Goal: Information Seeking & Learning: Understand process/instructions

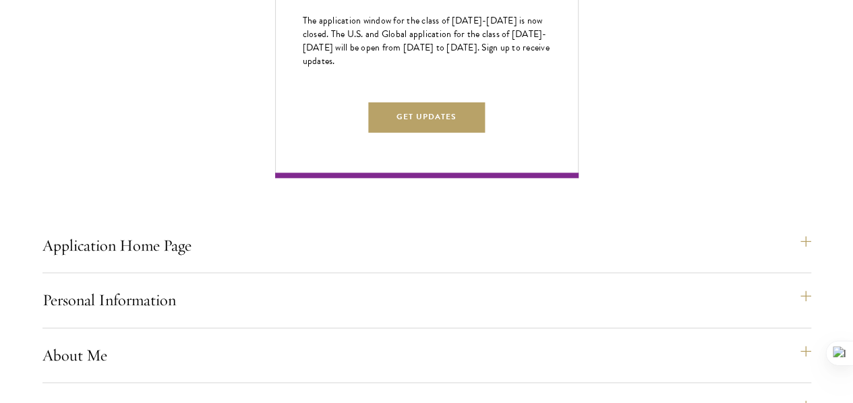
scroll to position [1012, 0]
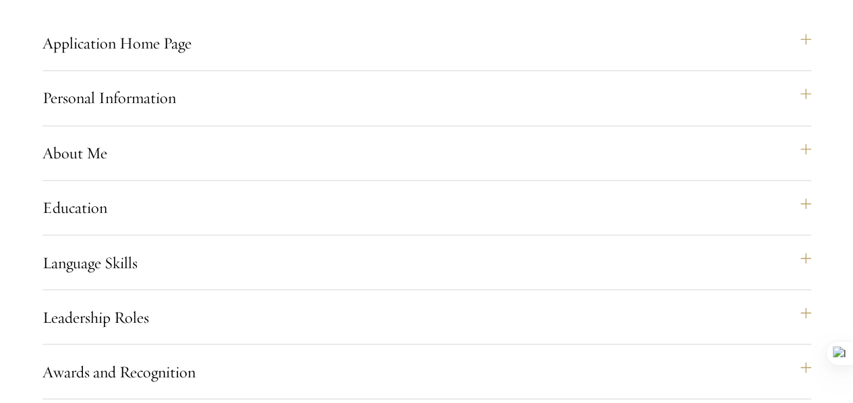
drag, startPoint x: 104, startPoint y: 72, endPoint x: 376, endPoint y: 245, distance: 322.7
drag, startPoint x: 117, startPoint y: 72, endPoint x: 406, endPoint y: 203, distance: 317.6
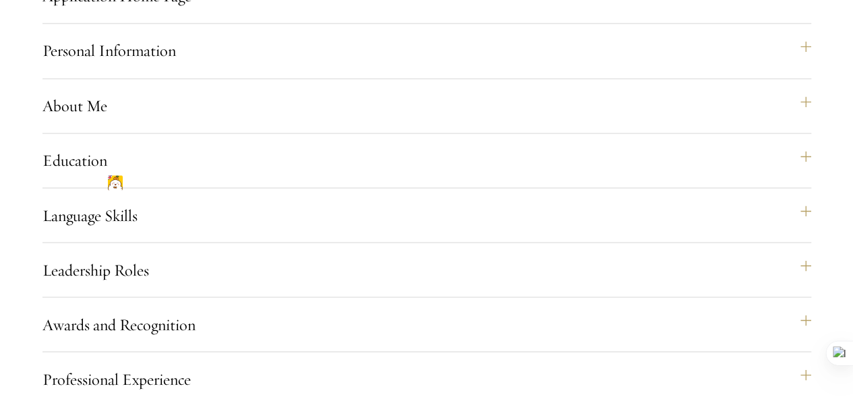
scroll to position [1079, 0]
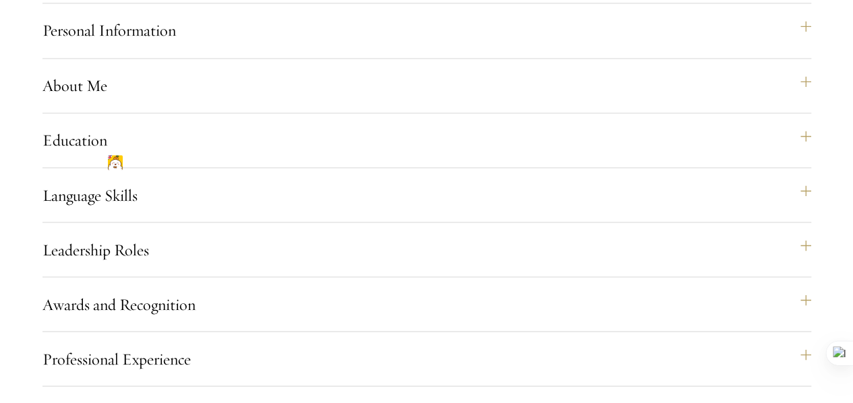
drag, startPoint x: 162, startPoint y: 80, endPoint x: 202, endPoint y: 168, distance: 96.6
drag, startPoint x: 148, startPoint y: 127, endPoint x: 348, endPoint y: 140, distance: 200.1
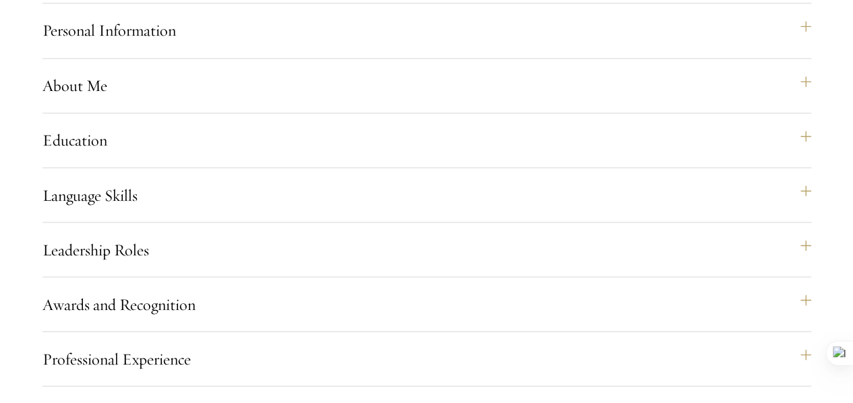
drag, startPoint x: 92, startPoint y: 148, endPoint x: 408, endPoint y: 189, distance: 319.0
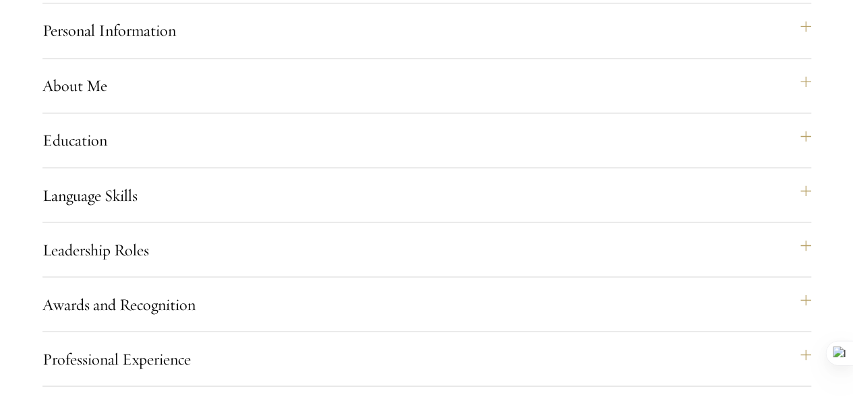
drag, startPoint x: 205, startPoint y: 159, endPoint x: 474, endPoint y: 184, distance: 269.7
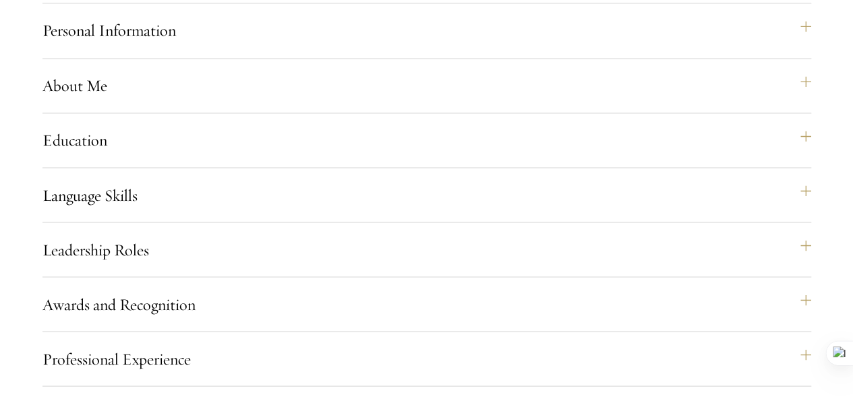
drag, startPoint x: 107, startPoint y: 222, endPoint x: 397, endPoint y: 222, distance: 290.1
drag, startPoint x: 463, startPoint y: 256, endPoint x: 453, endPoint y: 265, distance: 14.3
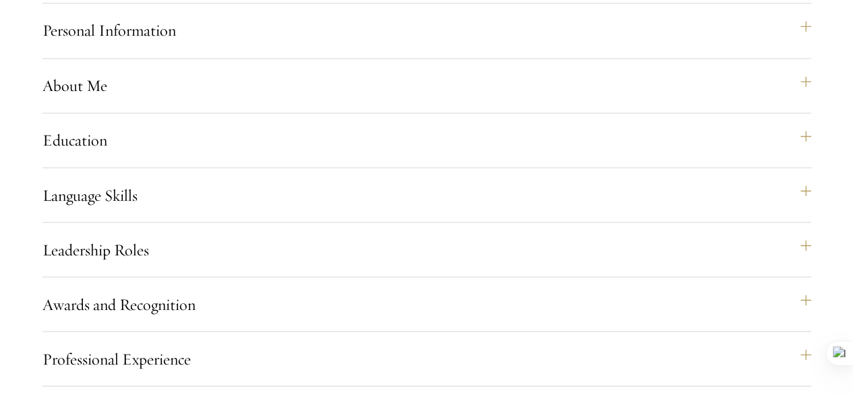
drag, startPoint x: 202, startPoint y: 236, endPoint x: 396, endPoint y: 293, distance: 201.7
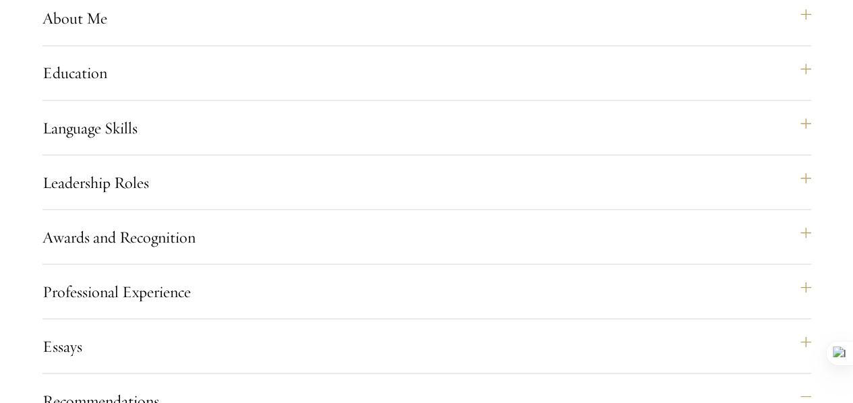
drag, startPoint x: 301, startPoint y: 236, endPoint x: 255, endPoint y: 208, distance: 53.6
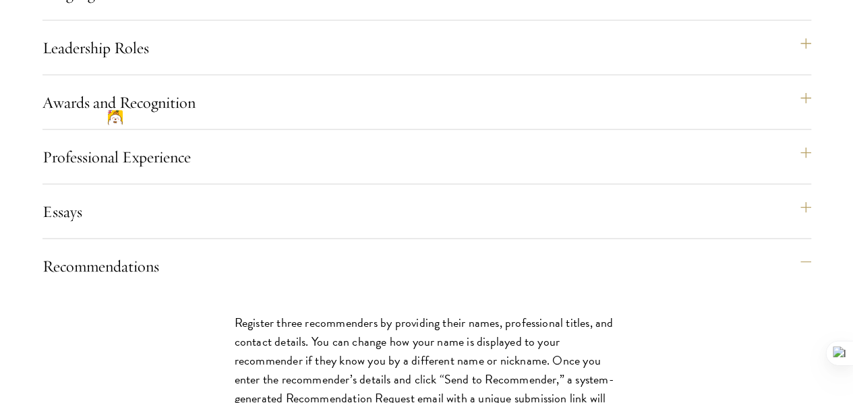
scroll to position [1282, 0]
drag, startPoint x: 98, startPoint y: 166, endPoint x: 374, endPoint y: 276, distance: 296.4
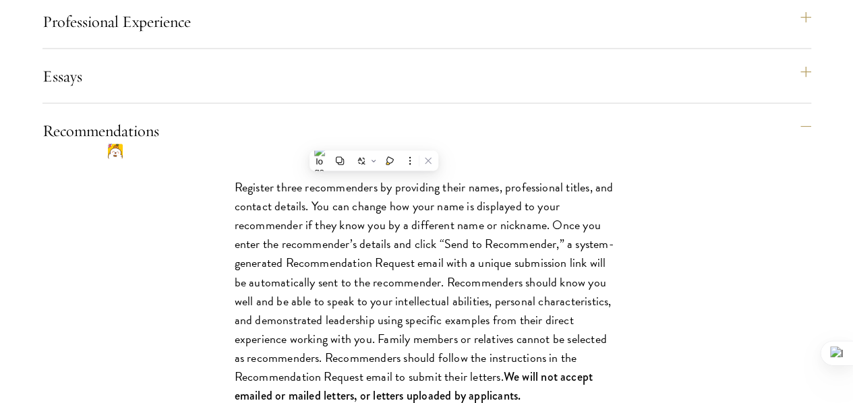
click at [548, 226] on div "Application Home Page The online application form must be completed in English.…" at bounding box center [427, 381] width 769 height 2578
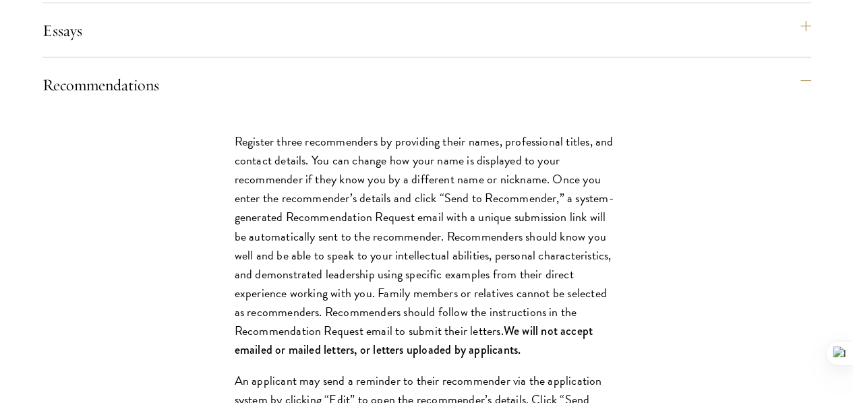
scroll to position [1484, 0]
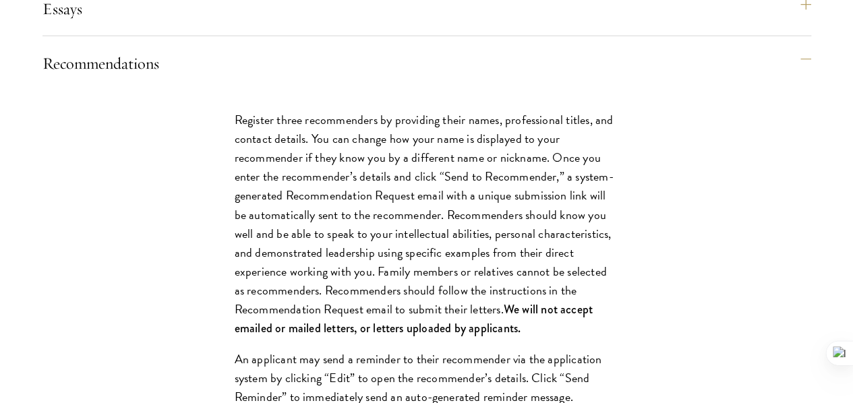
drag, startPoint x: 105, startPoint y: 95, endPoint x: 479, endPoint y: 225, distance: 396.2
click at [479, 225] on div "Application Home Page The online application form must be completed in English.…" at bounding box center [427, 313] width 769 height 2578
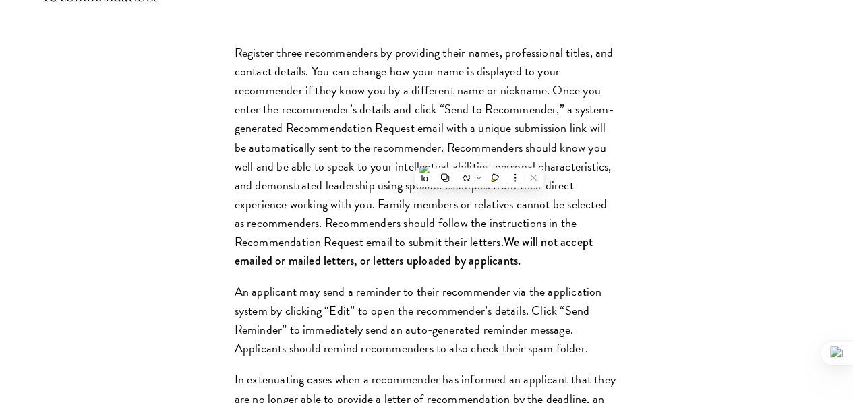
click at [655, 215] on div "Application Home Page The online application form must be completed in English.…" at bounding box center [427, 246] width 769 height 2578
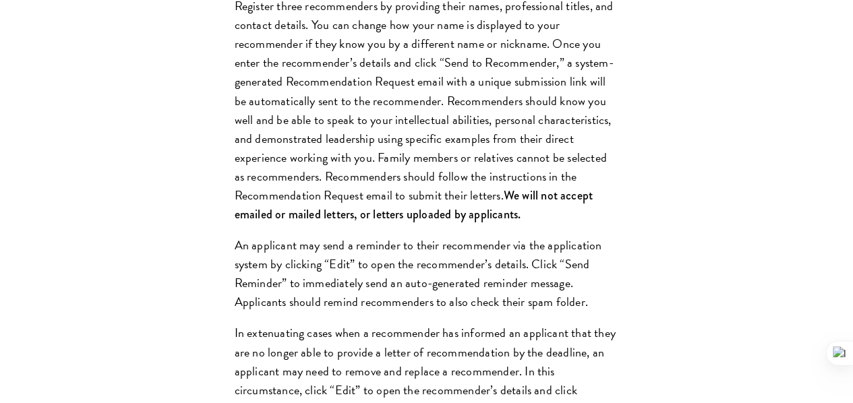
scroll to position [1619, 0]
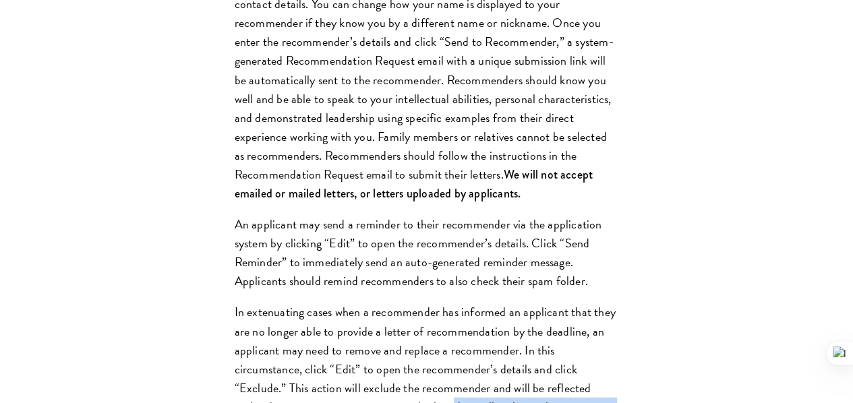
drag, startPoint x: 125, startPoint y: 125, endPoint x: 486, endPoint y: 128, distance: 360.9
click at [486, 128] on div "Application Home Page The online application form must be completed in English.…" at bounding box center [427, 179] width 769 height 2578
click at [501, 92] on div "Application Home Page The online application form must be completed in English.…" at bounding box center [427, 179] width 769 height 2578
drag, startPoint x: 103, startPoint y: 136, endPoint x: 412, endPoint y: 150, distance: 308.6
click at [412, 150] on div "Register three recommenders by providing their names, professional titles, and …" at bounding box center [426, 366] width 465 height 822
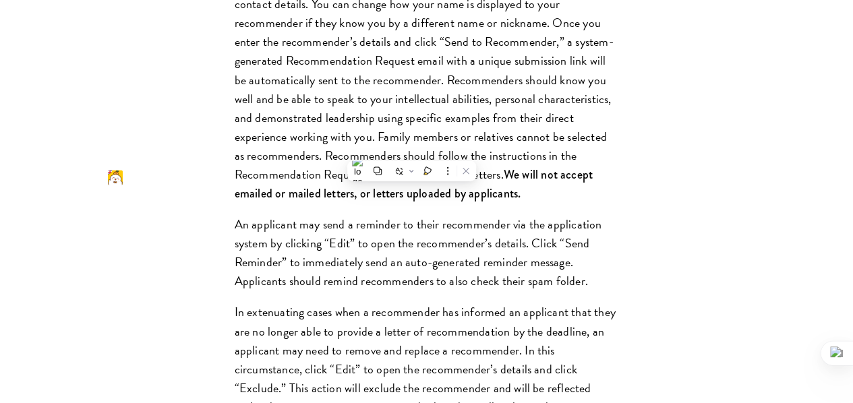
click at [492, 83] on div "Application Home Page The online application form must be completed in English.…" at bounding box center [427, 179] width 769 height 2578
drag, startPoint x: 181, startPoint y: 152, endPoint x: 382, endPoint y: 273, distance: 234.5
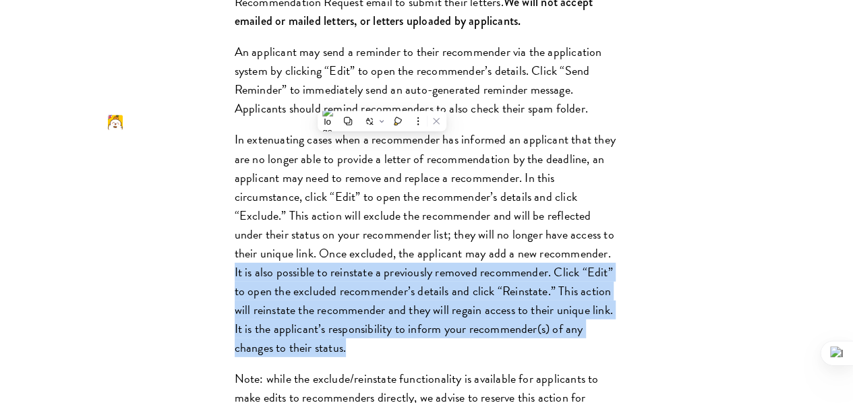
scroll to position [1821, 0]
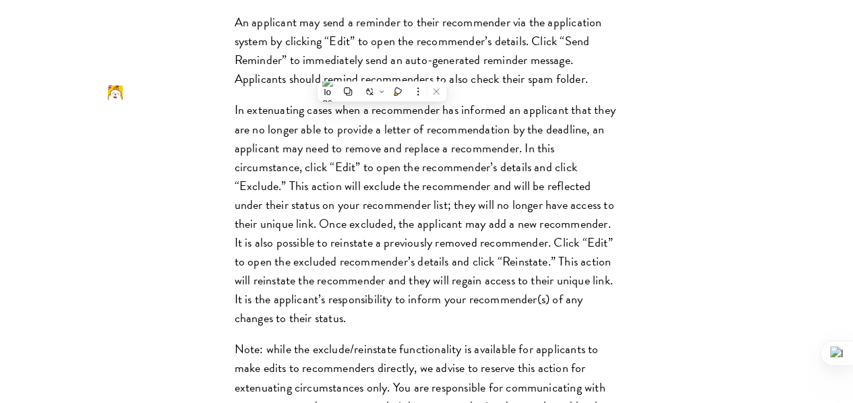
click at [397, 177] on div "Register three recommenders by providing their names, professional titles, and …" at bounding box center [426, 164] width 465 height 822
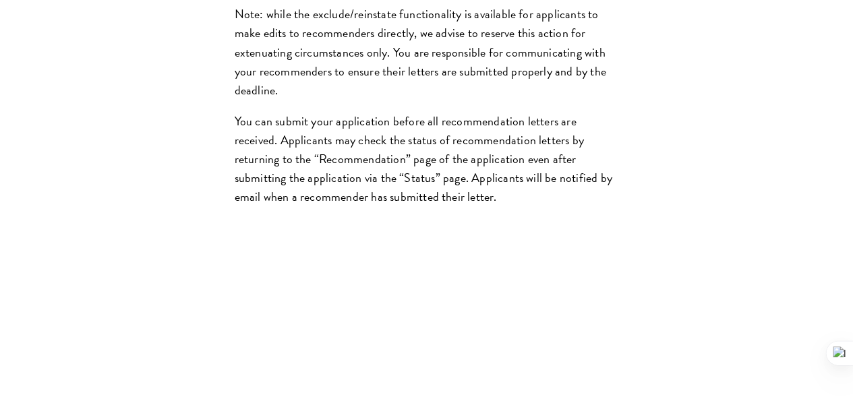
scroll to position [2159, 0]
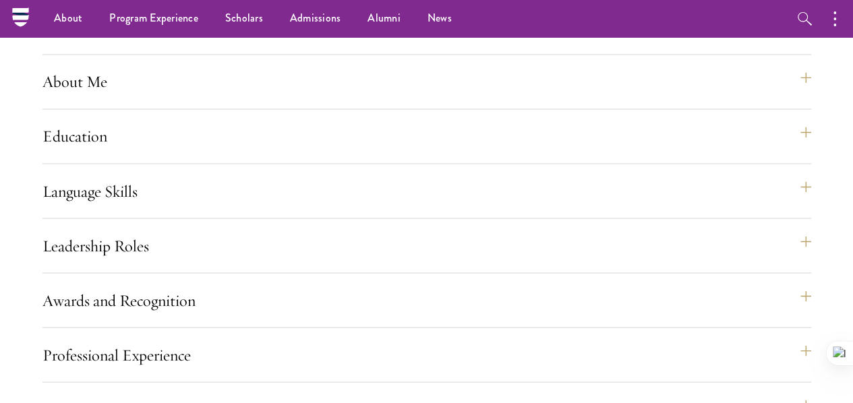
scroll to position [1071, 0]
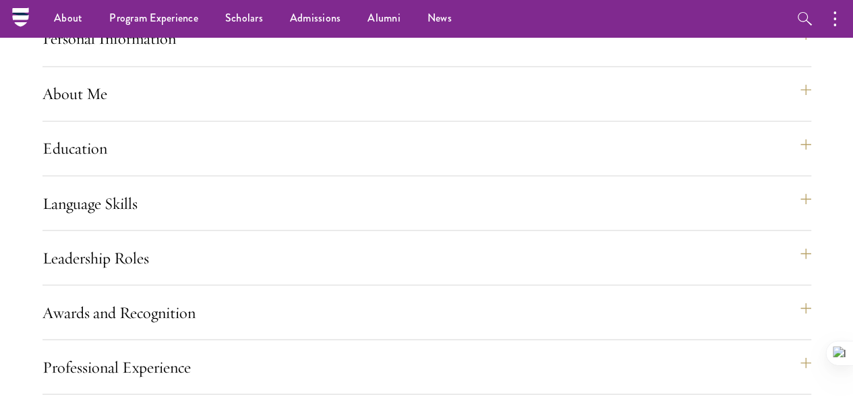
drag, startPoint x: 102, startPoint y: 105, endPoint x: 387, endPoint y: 128, distance: 286.3
click at [0, 193] on div "Start the Process Take the first step toward joining a global community that wi…" at bounding box center [426, 302] width 853 height 1963
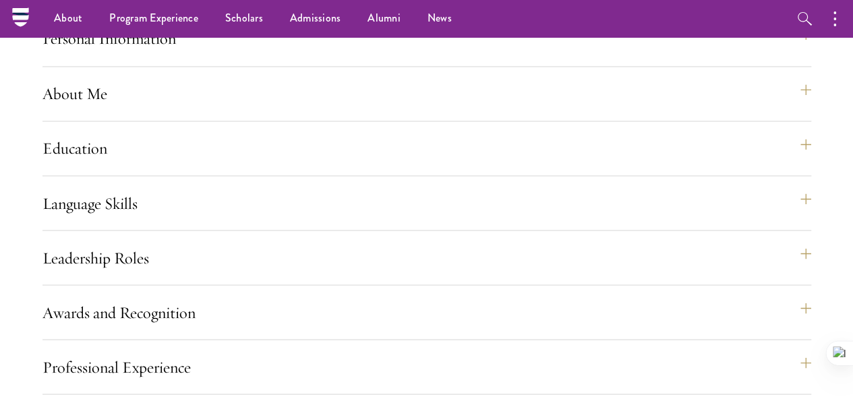
drag, startPoint x: 227, startPoint y: 168, endPoint x: 744, endPoint y: 183, distance: 517.7
click at [744, 183] on div "Application Home Page The online application form must be completed in English.…" at bounding box center [427, 360] width 769 height 1847
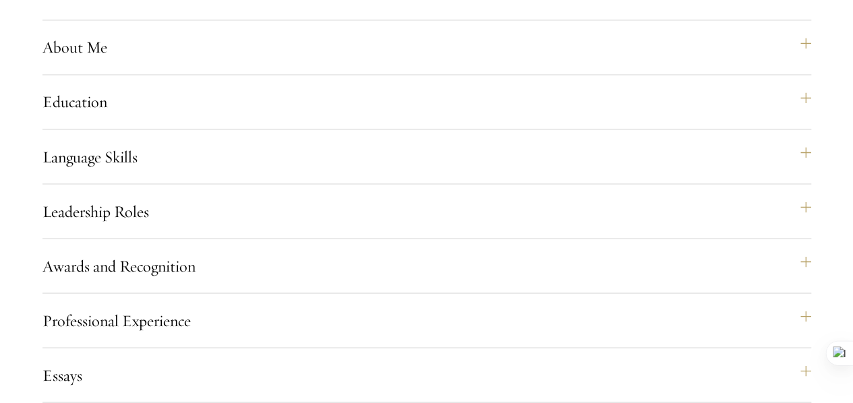
scroll to position [1139, 0]
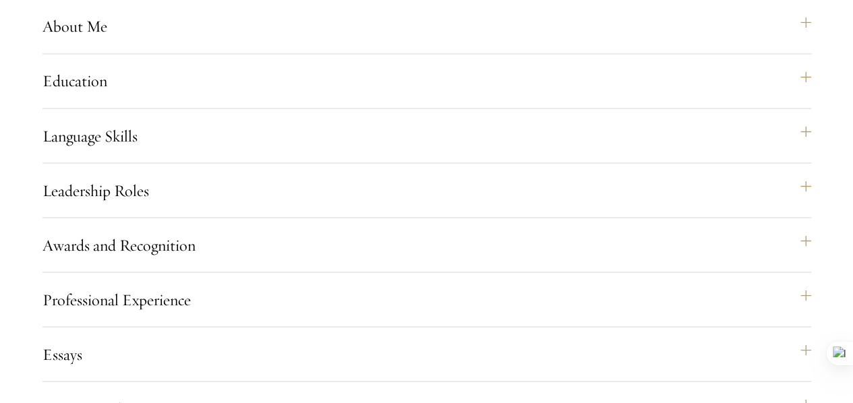
drag, startPoint x: 223, startPoint y: 96, endPoint x: 375, endPoint y: 146, distance: 160.4
click at [679, 136] on div "Application Home Page The online application form must be completed in English.…" at bounding box center [427, 293] width 769 height 1847
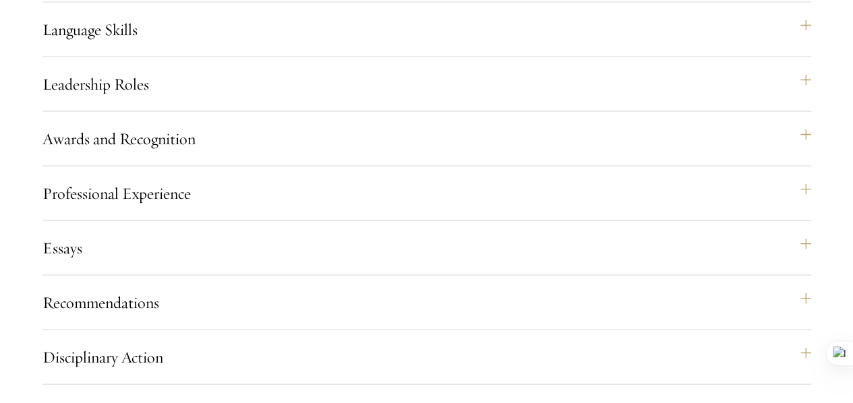
scroll to position [1274, 0]
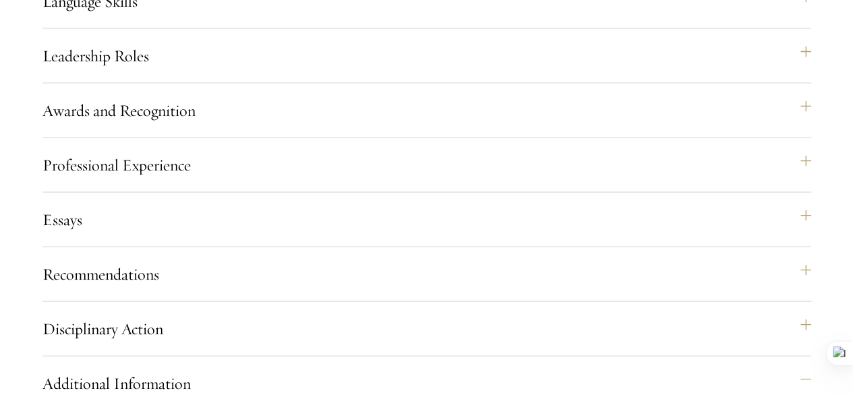
drag, startPoint x: 324, startPoint y: 177, endPoint x: 46, endPoint y: 38, distance: 311.7
click at [46, 38] on div "Start the Process Take the first step toward joining a global community that wi…" at bounding box center [426, 100] width 853 height 1963
click at [666, 181] on div "Application Home Page The online application form must be completed in English.…" at bounding box center [427, 158] width 769 height 1847
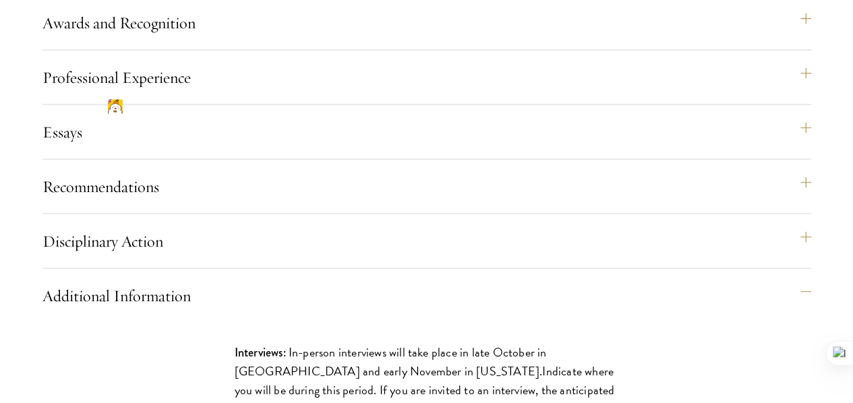
scroll to position [1476, 0]
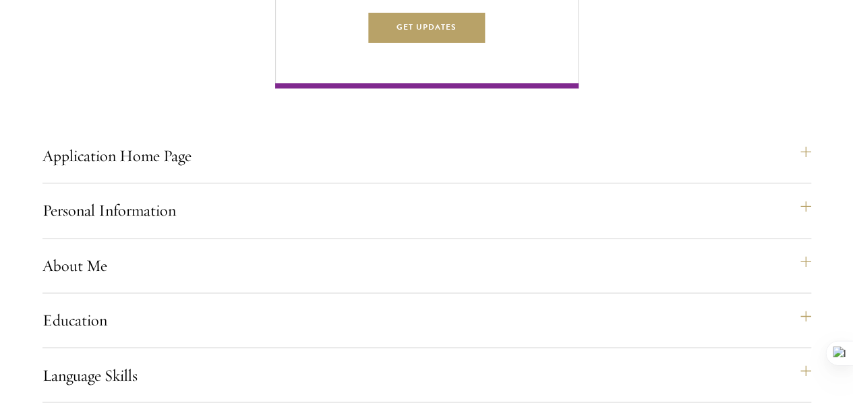
scroll to position [1004, 0]
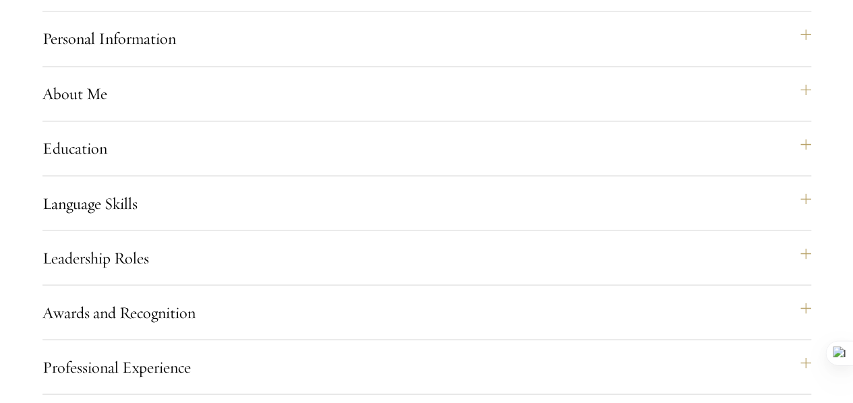
drag, startPoint x: 171, startPoint y: 101, endPoint x: 461, endPoint y: 117, distance: 289.9
click at [461, 117] on div "Application Home Page The online application form must be completed in English.…" at bounding box center [427, 360] width 769 height 1847
click at [529, 217] on div "Application Home Page The online application form must be completed in English.…" at bounding box center [427, 360] width 769 height 1847
drag, startPoint x: 309, startPoint y: 210, endPoint x: 0, endPoint y: 111, distance: 324.5
click at [0, 111] on div "Start the Process Take the first step toward joining a global community that wi…" at bounding box center [426, 302] width 853 height 1963
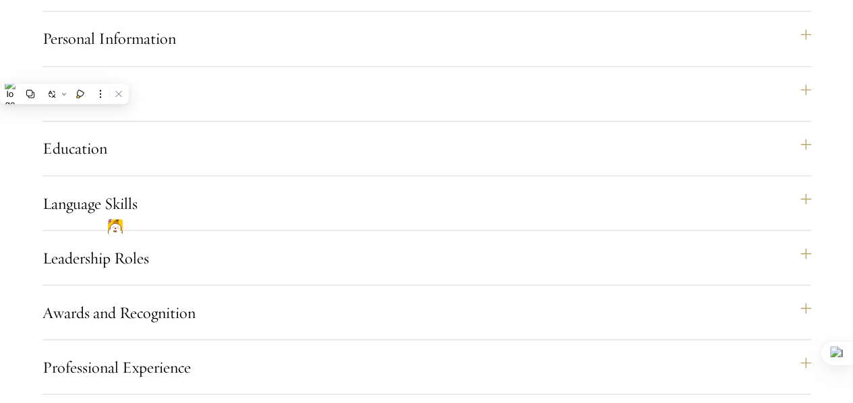
scroll to position [1274, 0]
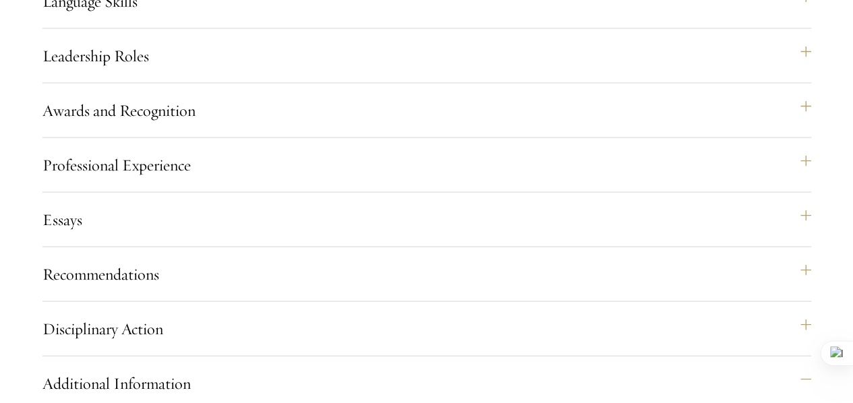
drag, startPoint x: 230, startPoint y: 22, endPoint x: 519, endPoint y: 172, distance: 325.3
click at [519, 172] on div "Application Home Page The online application form must be completed in English.…" at bounding box center [427, 158] width 769 height 1847
click at [533, 101] on div "Application Home Page The online application form must be completed in English.…" at bounding box center [427, 158] width 769 height 1847
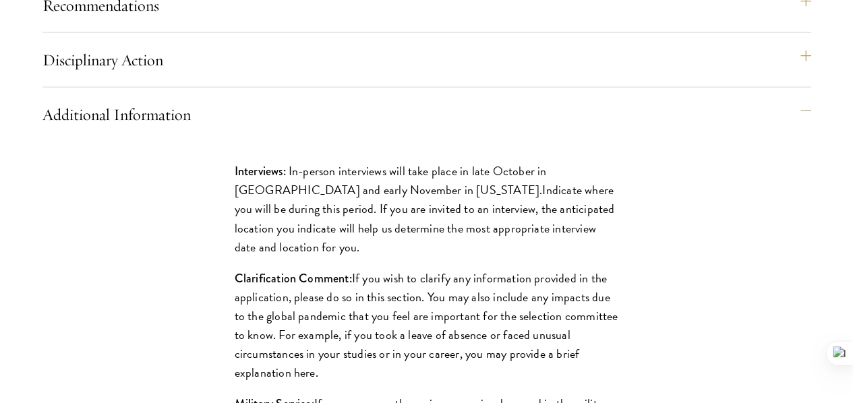
scroll to position [1544, 0]
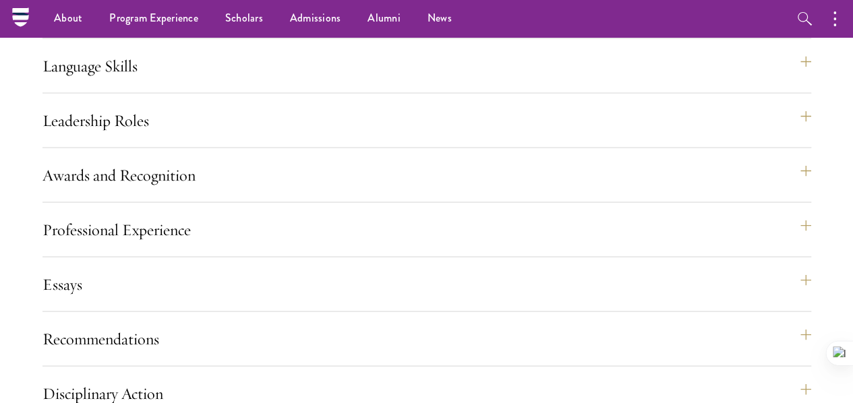
scroll to position [1206, 0]
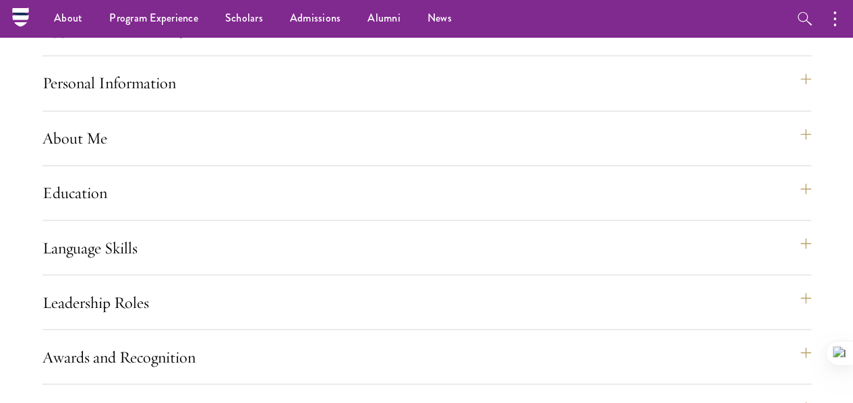
scroll to position [1004, 0]
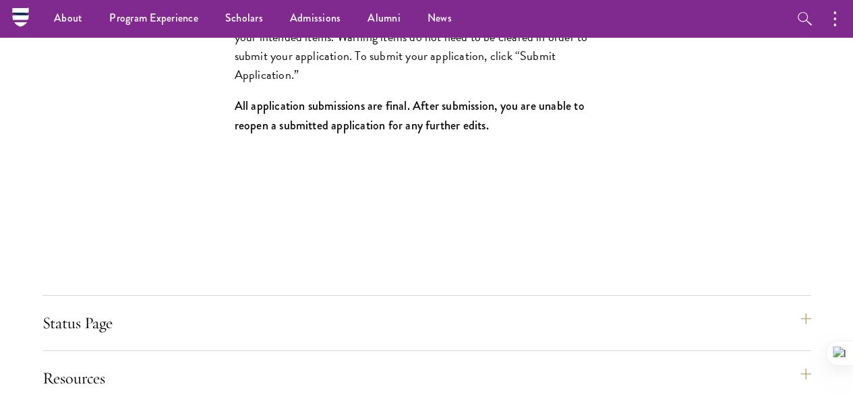
scroll to position [1889, 0]
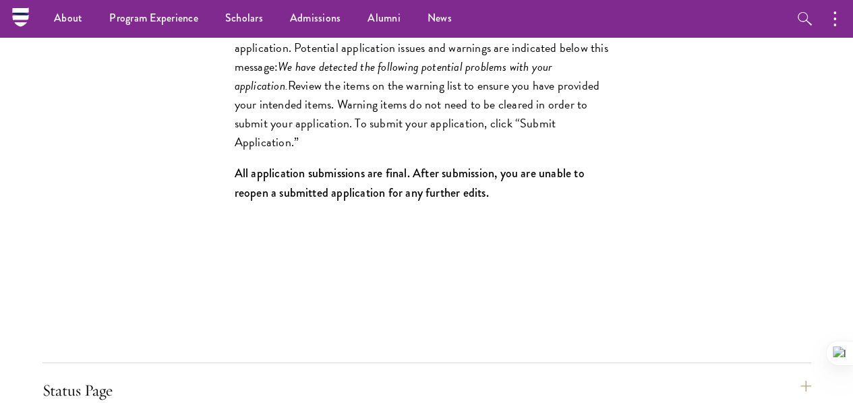
drag, startPoint x: 486, startPoint y: 121, endPoint x: 686, endPoint y: 239, distance: 232.0
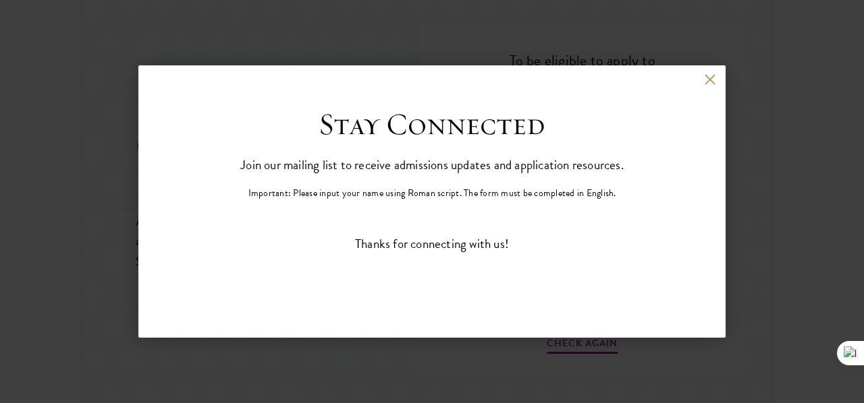
click at [716, 83] on div "Back" at bounding box center [431, 90] width 587 height 32
click at [704, 68] on div "Back Stay Connected Please select what best describes you: Prospective Applican…" at bounding box center [431, 201] width 587 height 273
click at [710, 76] on button at bounding box center [709, 79] width 11 height 11
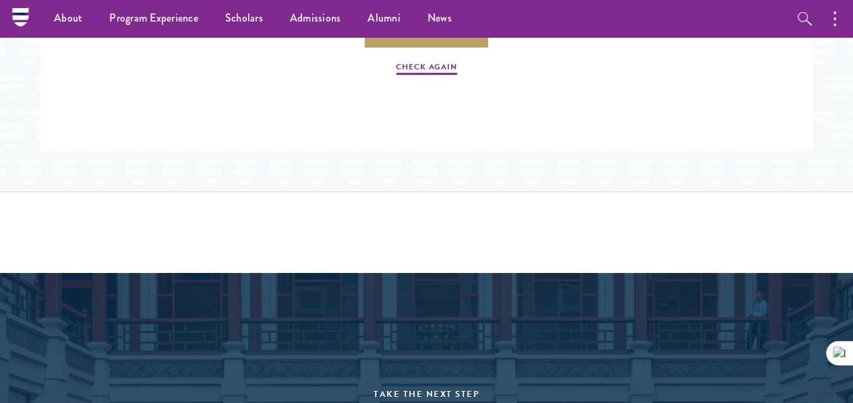
scroll to position [2564, 0]
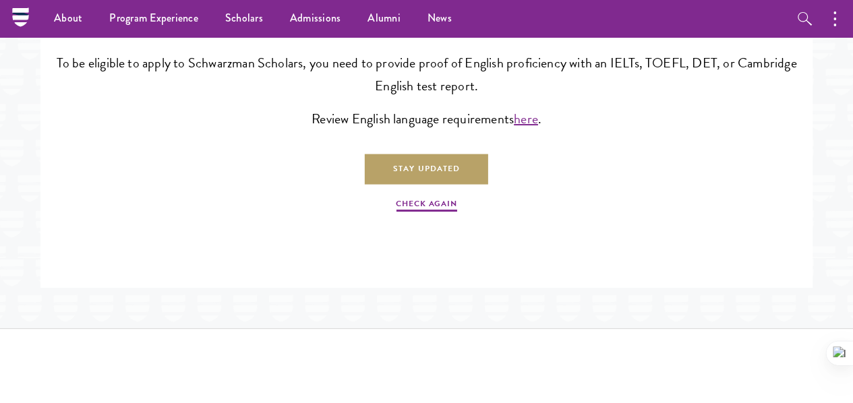
drag, startPoint x: 498, startPoint y: 180, endPoint x: 537, endPoint y: 195, distance: 41.8
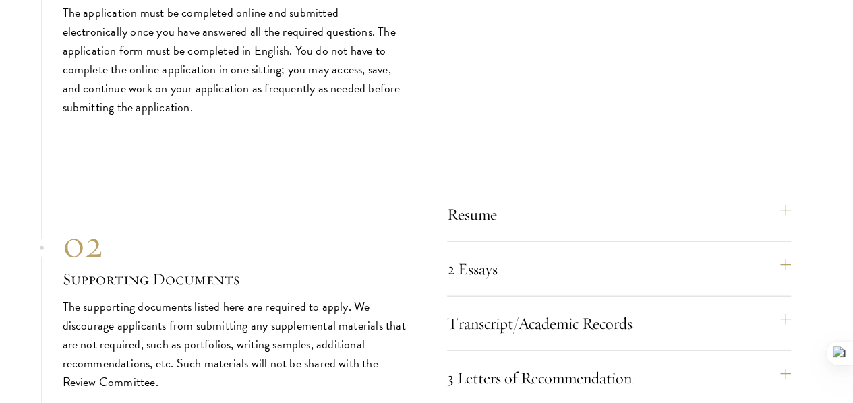
scroll to position [3982, 0]
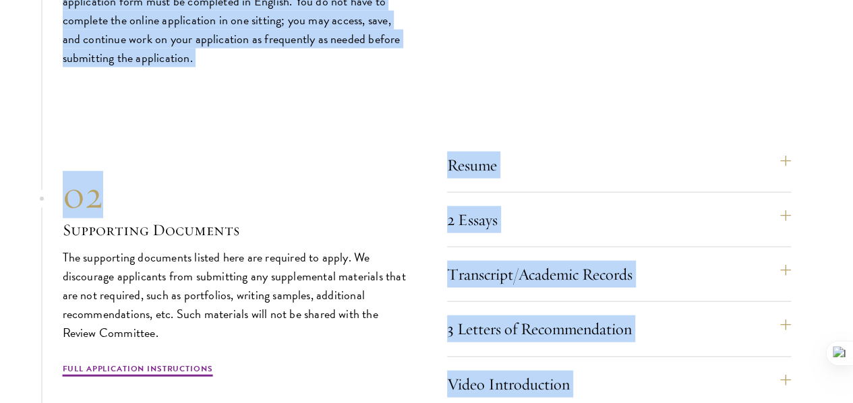
drag, startPoint x: 67, startPoint y: 36, endPoint x: 232, endPoint y: 196, distance: 230.0
click at [220, 203] on section "01 Online Application 01 Online Application The application must be completed o…" at bounding box center [426, 309] width 853 height 864
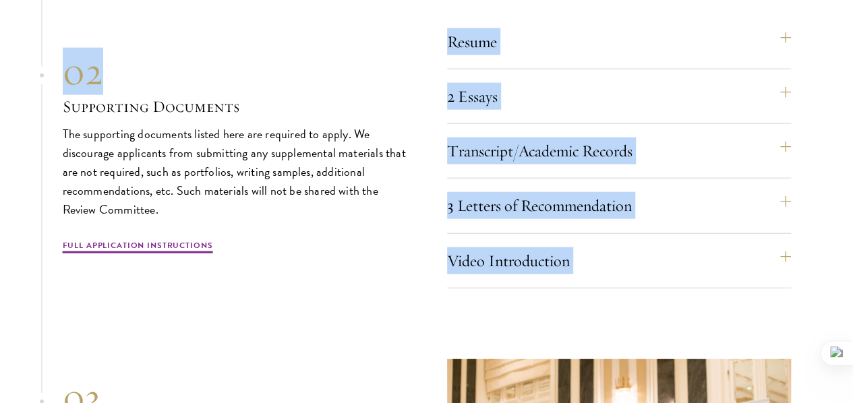
scroll to position [4117, 0]
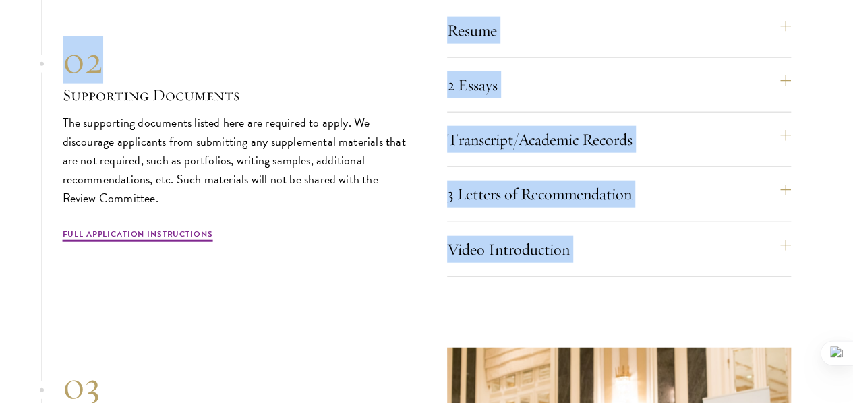
click at [590, 112] on div "Resume A current version of your resume or CV (maximum 2 pages). 2 Essays The t…" at bounding box center [619, 139] width 344 height 273
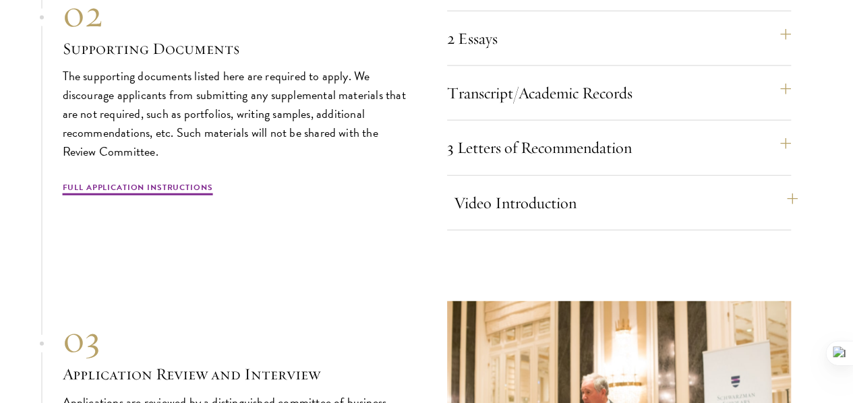
scroll to position [4185, 0]
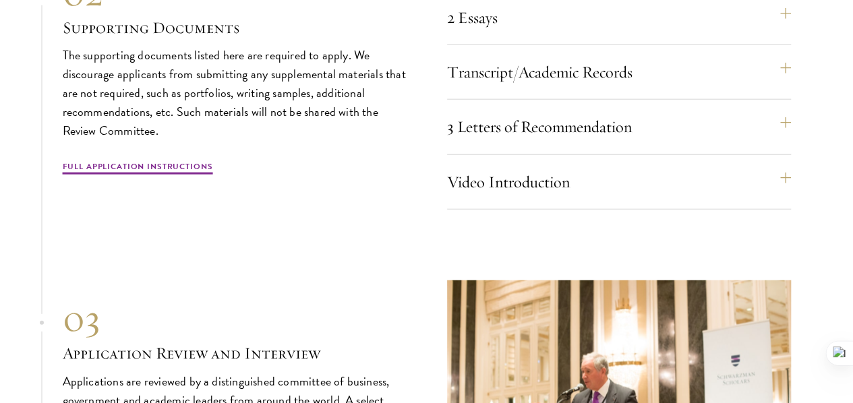
click at [629, 154] on div "3 Letters of Recommendation Recommenders should know you well and be able to sp…" at bounding box center [619, 133] width 344 height 44
click at [631, 198] on button "Video Introduction" at bounding box center [626, 182] width 344 height 32
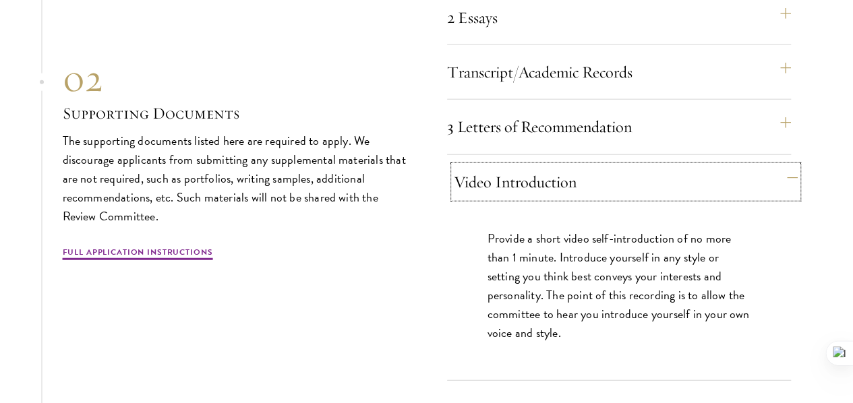
click at [633, 198] on button "Video Introduction" at bounding box center [626, 182] width 344 height 32
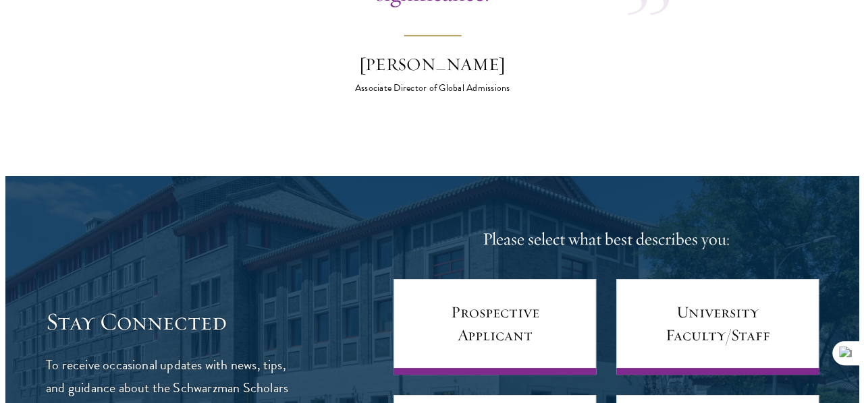
scroll to position [5197, 0]
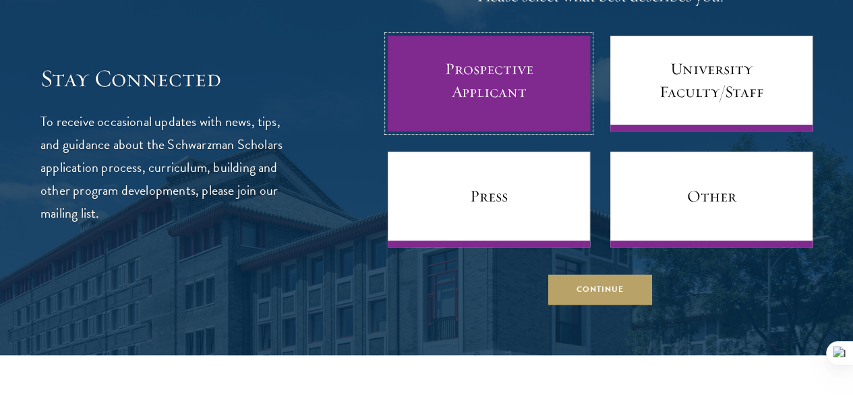
click at [400, 132] on link "Prospective Applicant" at bounding box center [489, 84] width 202 height 96
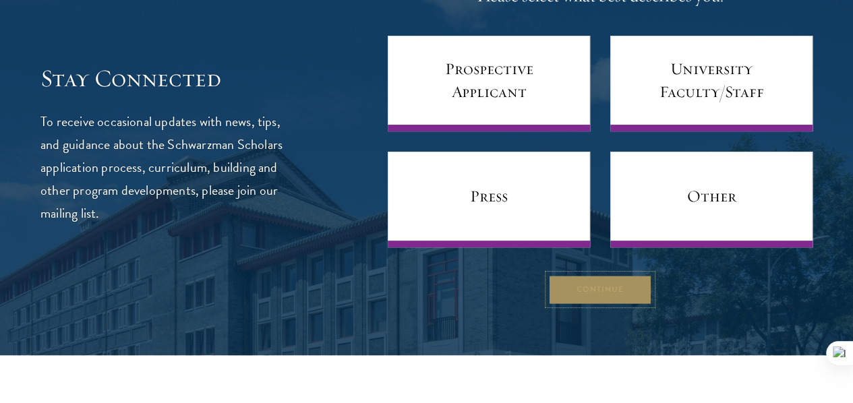
click at [589, 305] on button "Continue" at bounding box center [600, 290] width 104 height 30
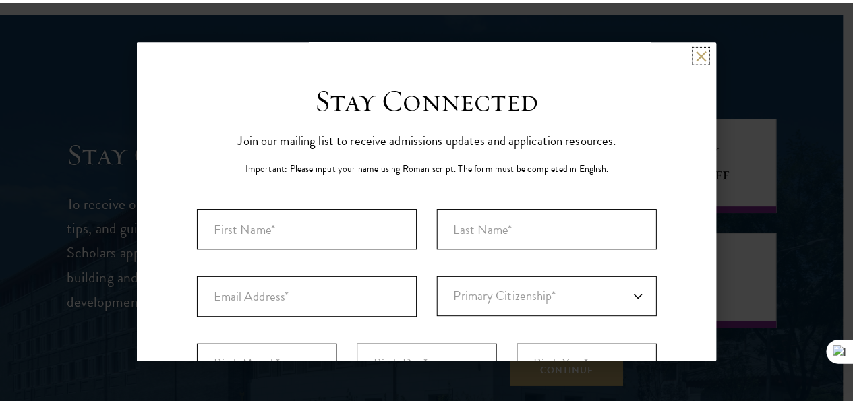
scroll to position [511, 0]
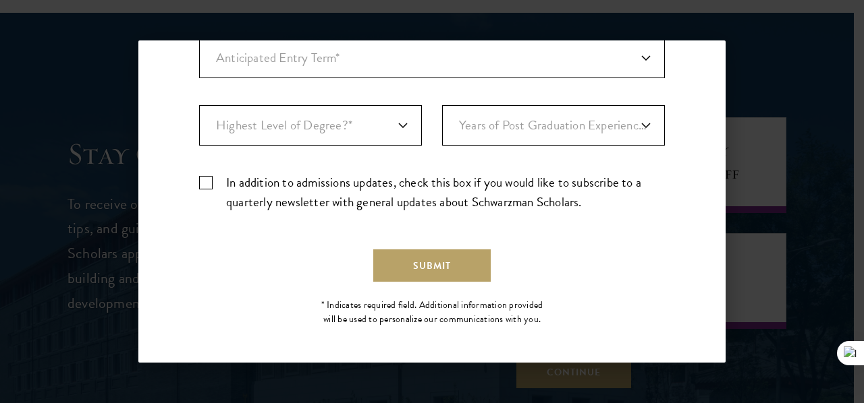
click at [796, 334] on div "Back Stay Connected Please select what best describes you: Prospective Applican…" at bounding box center [432, 201] width 864 height 322
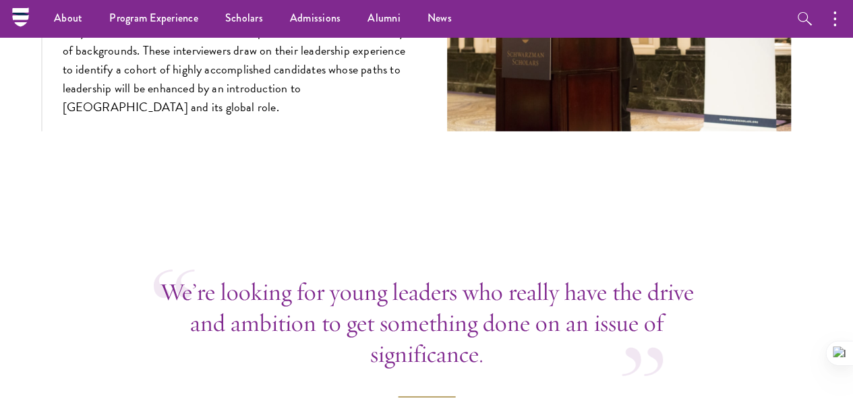
scroll to position [4387, 0]
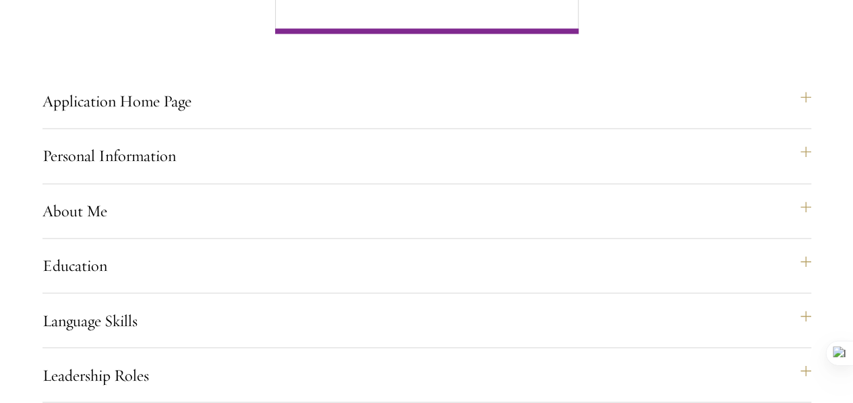
scroll to position [1012, 0]
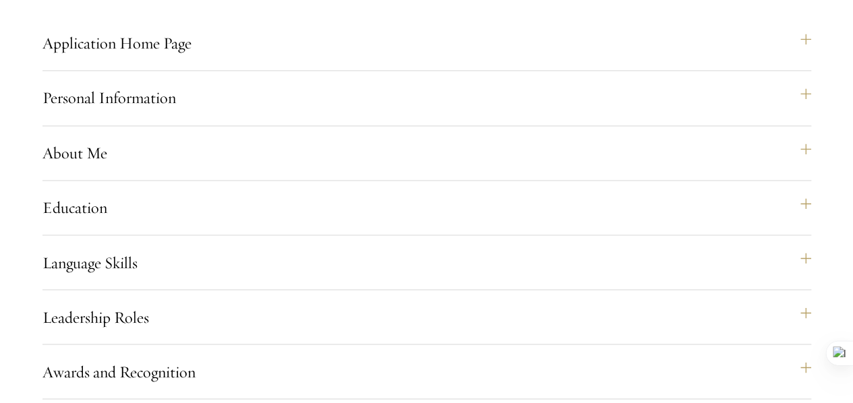
drag, startPoint x: 349, startPoint y: 217, endPoint x: 574, endPoint y: 258, distance: 228.9
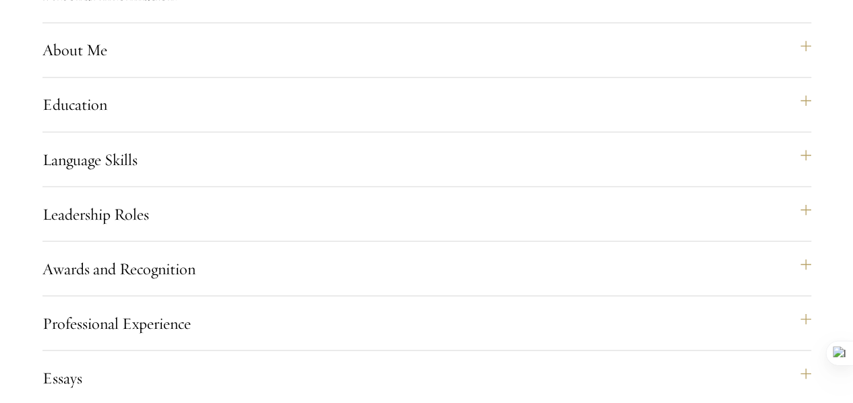
scroll to position [1147, 0]
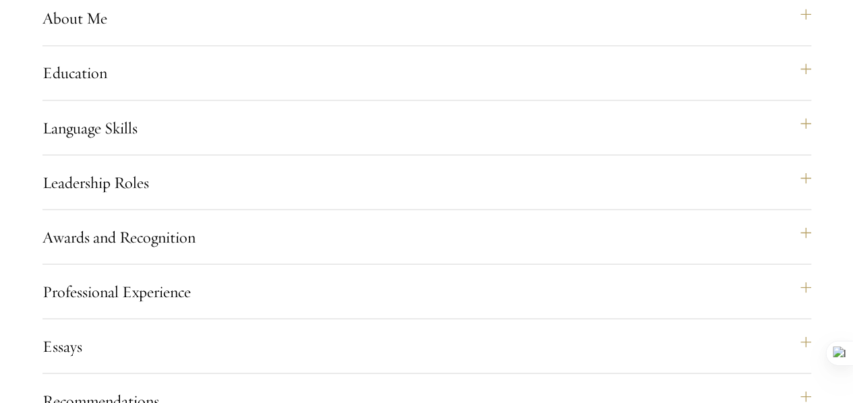
drag, startPoint x: 88, startPoint y: 22, endPoint x: 382, endPoint y: 62, distance: 296.8
drag, startPoint x: 376, startPoint y: 125, endPoint x: 74, endPoint y: 36, distance: 314.9
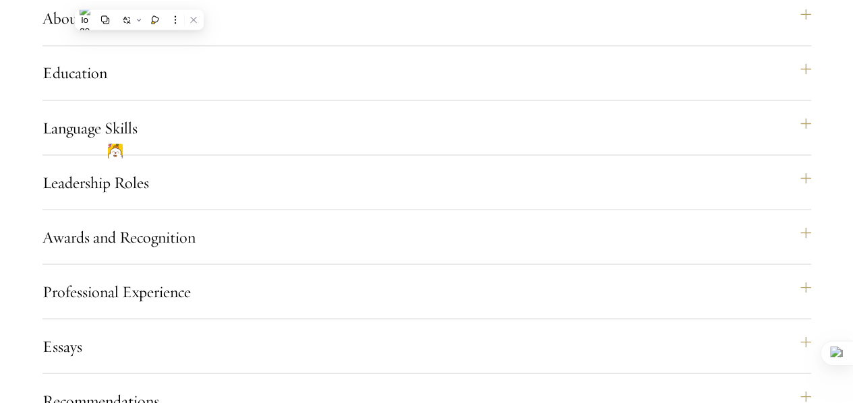
click at [15, 109] on div "Start the Process Take the first step toward joining a global community that wi…" at bounding box center [426, 227] width 853 height 1963
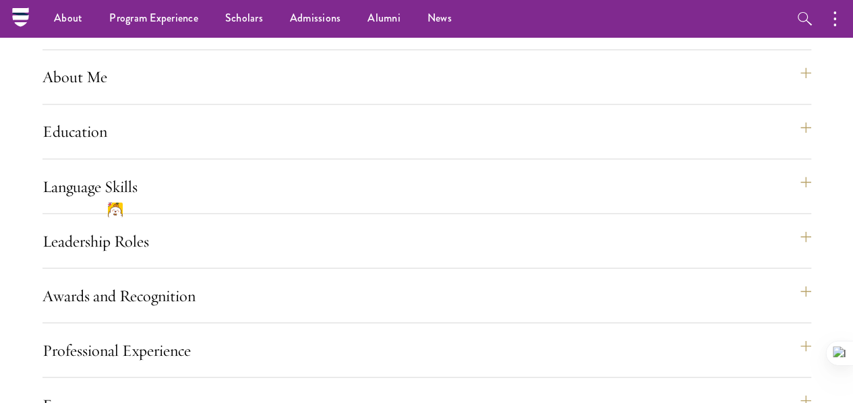
scroll to position [944, 0]
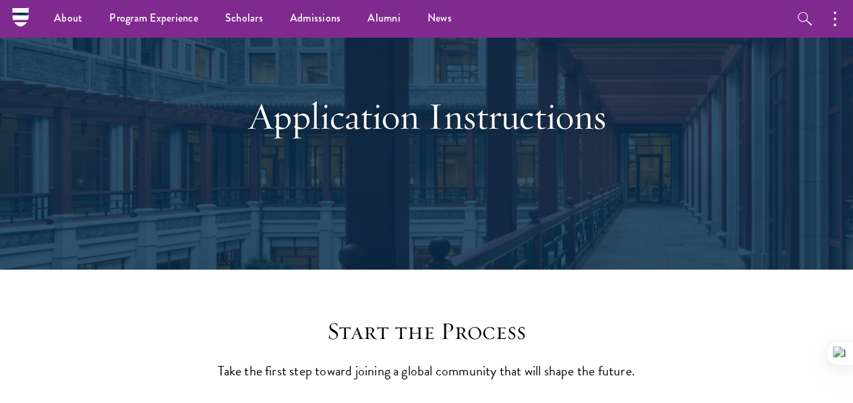
scroll to position [67, 0]
